Goal: Navigation & Orientation: Find specific page/section

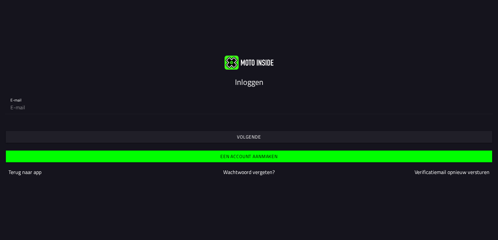
click at [0, 0] on slot "Inloggen" at bounding box center [0, 0] width 0 height 0
click at [36, 98] on div "E-mail" at bounding box center [248, 103] width 477 height 21
click at [36, 108] on input "email" at bounding box center [248, 107] width 477 height 13
type input "[EMAIL_ADDRESS][DOMAIN_NAME]"
click at [0, 0] on slot "Volgende" at bounding box center [0, 0] width 0 height 0
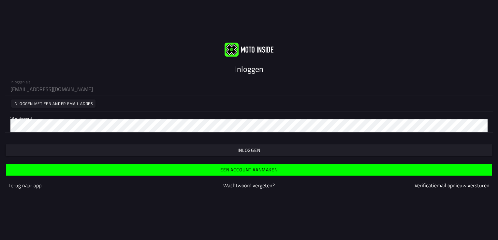
click at [0, 0] on slot "Inloggen" at bounding box center [0, 0] width 0 height 0
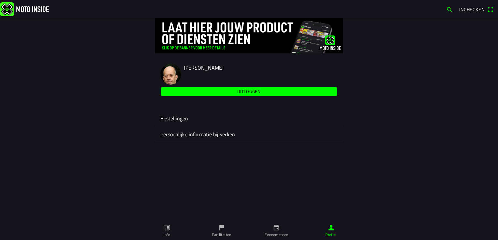
click at [276, 231] on link "Evenementen" at bounding box center [276, 231] width 55 height 18
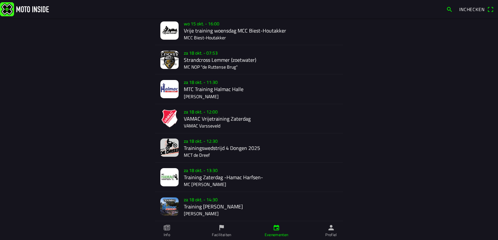
scroll to position [428, 0]
